Goal: Navigation & Orientation: Find specific page/section

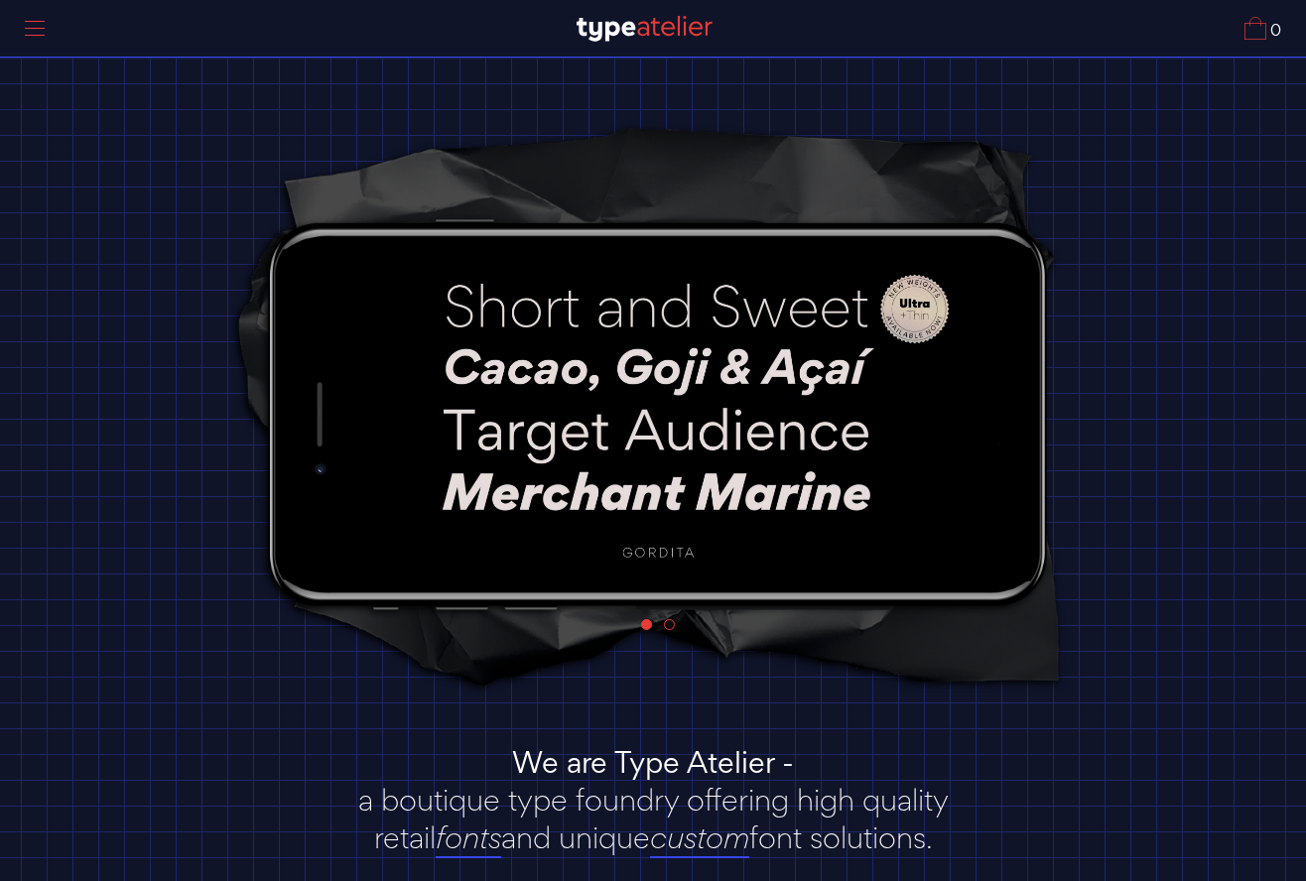
click at [23, 27] on div at bounding box center [35, 29] width 50 height 46
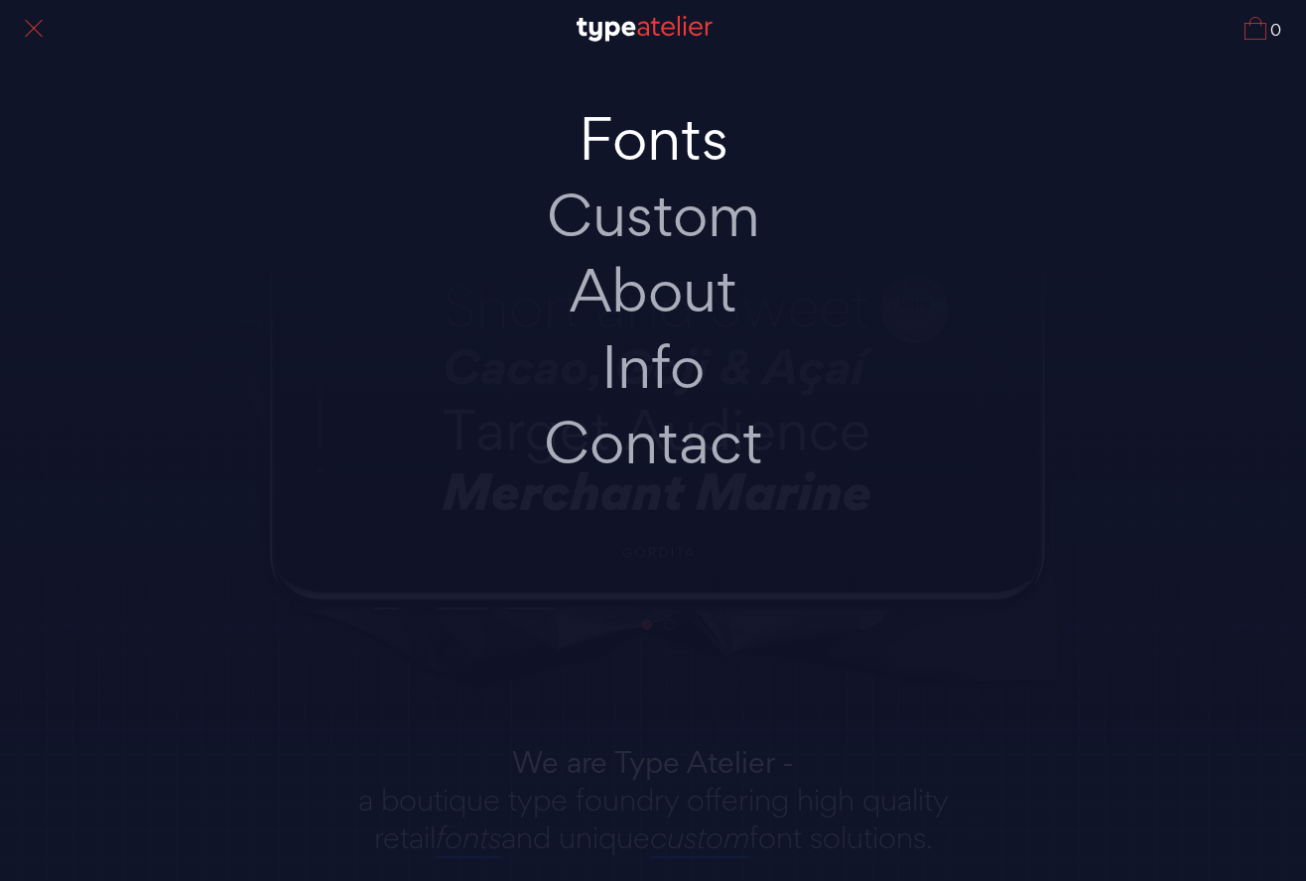
click at [652, 142] on link "Fonts" at bounding box center [653, 139] width 417 height 76
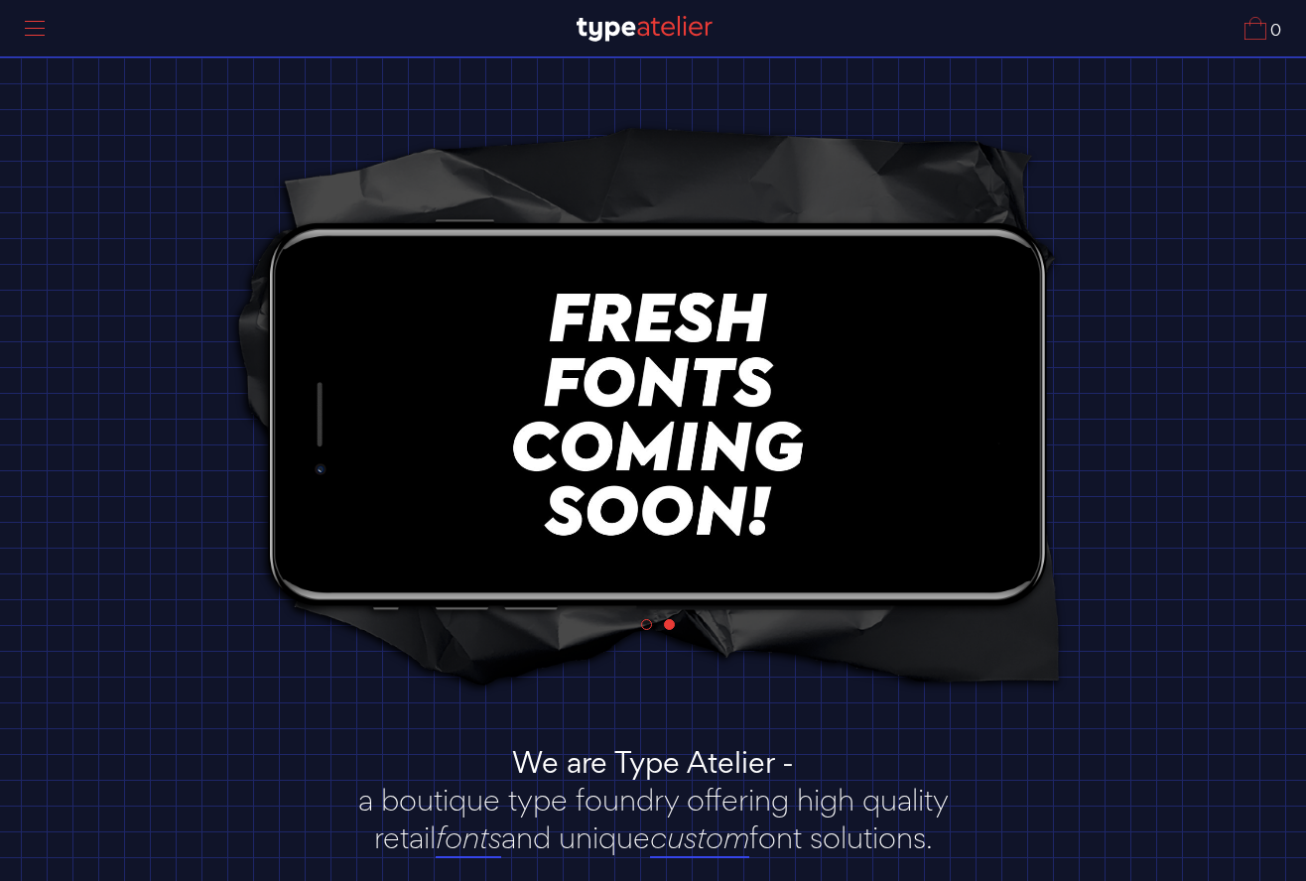
scroll to position [217, 0]
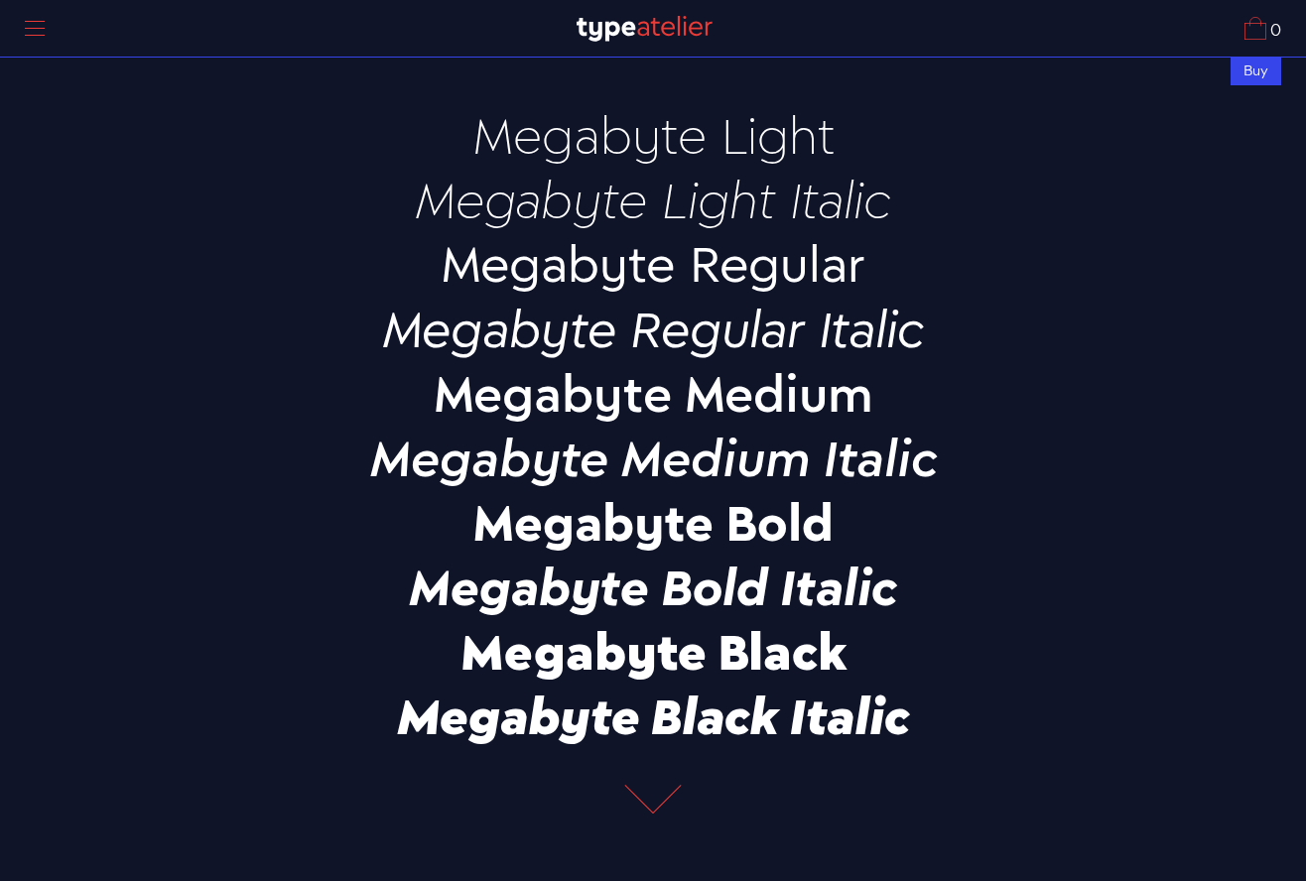
click at [752, 238] on p "Megabyte Regular" at bounding box center [653, 263] width 695 height 55
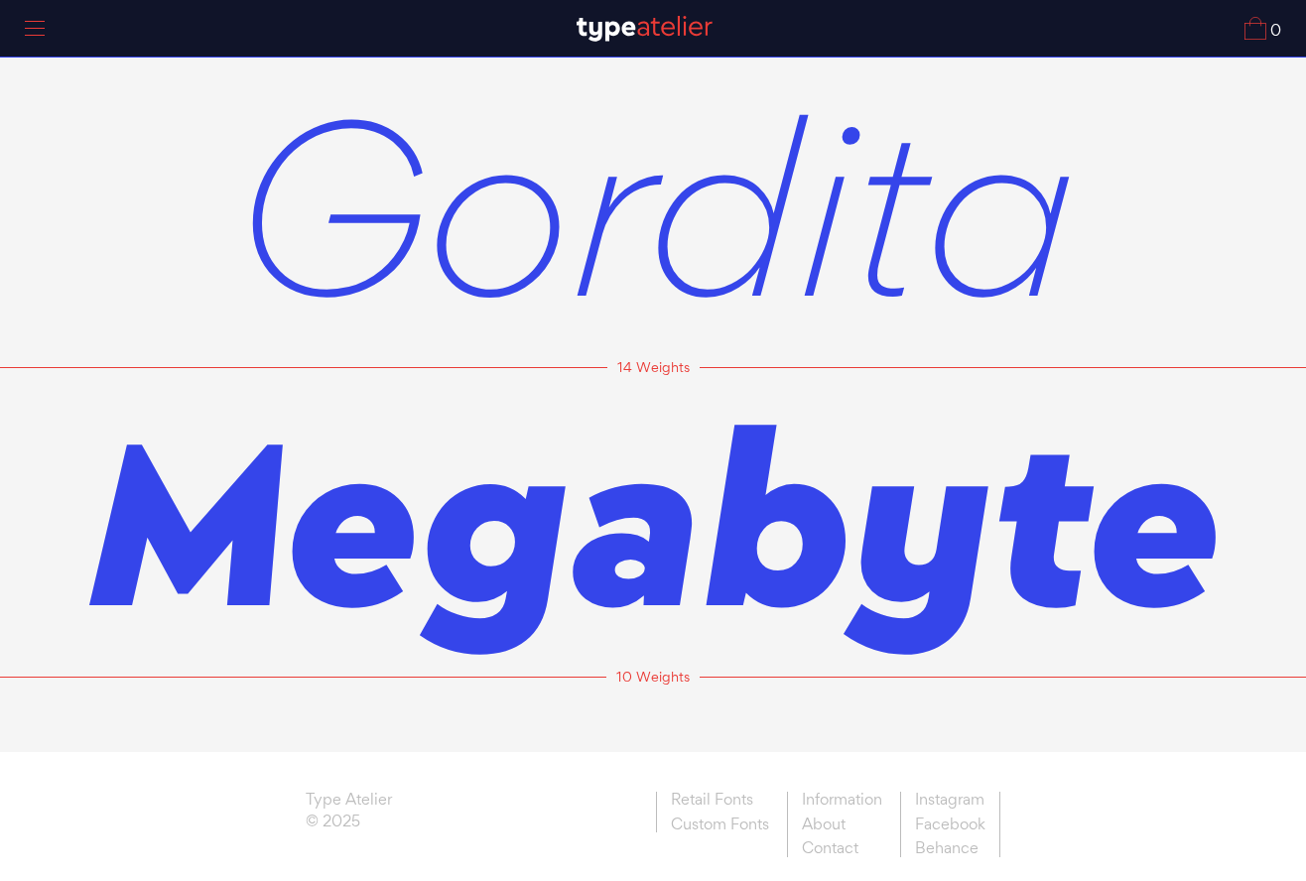
click at [738, 227] on span "Gordita" at bounding box center [653, 205] width 843 height 310
